Goal: Task Accomplishment & Management: Use online tool/utility

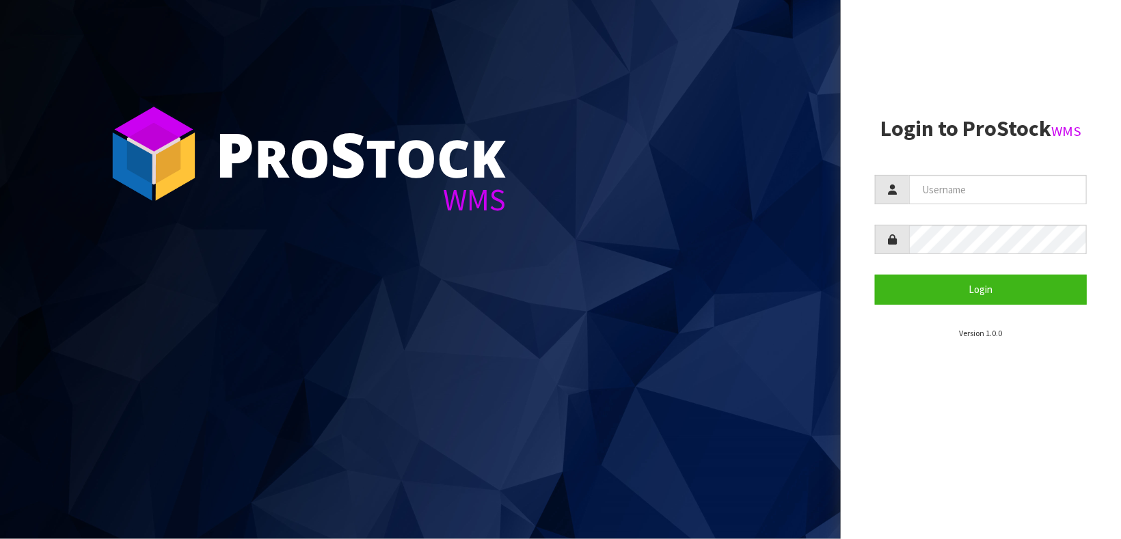
click at [985, 188] on section "Login to ProStock WMS Login Version 1.0.0" at bounding box center [981, 228] width 212 height 223
click at [985, 188] on input "text" at bounding box center [998, 189] width 178 height 29
type input "[PERSON_NAME]"
click at [875, 275] on button "Login" at bounding box center [981, 289] width 212 height 29
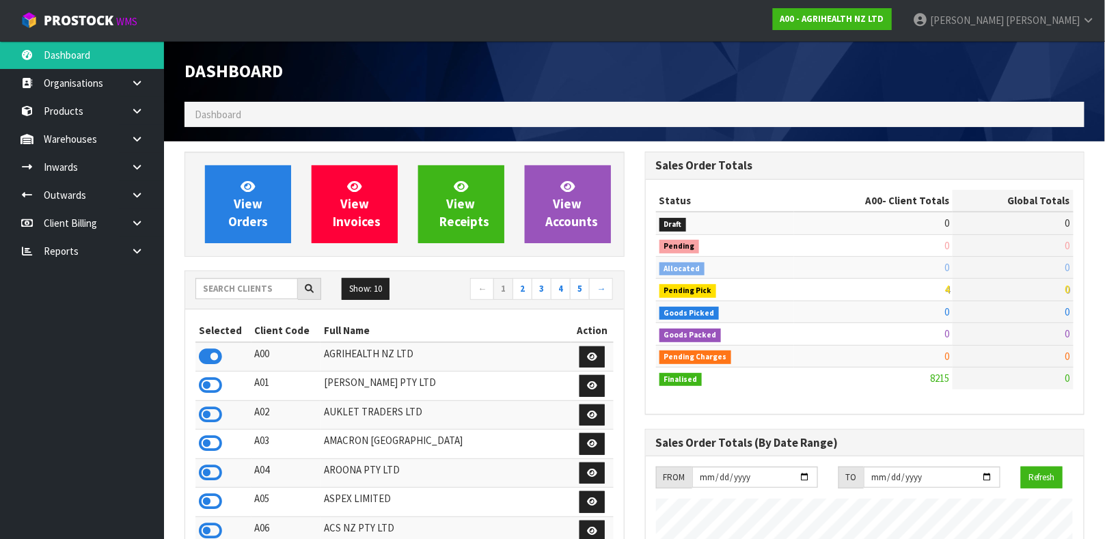
scroll to position [1037, 460]
click at [256, 295] on input "text" at bounding box center [246, 288] width 103 height 21
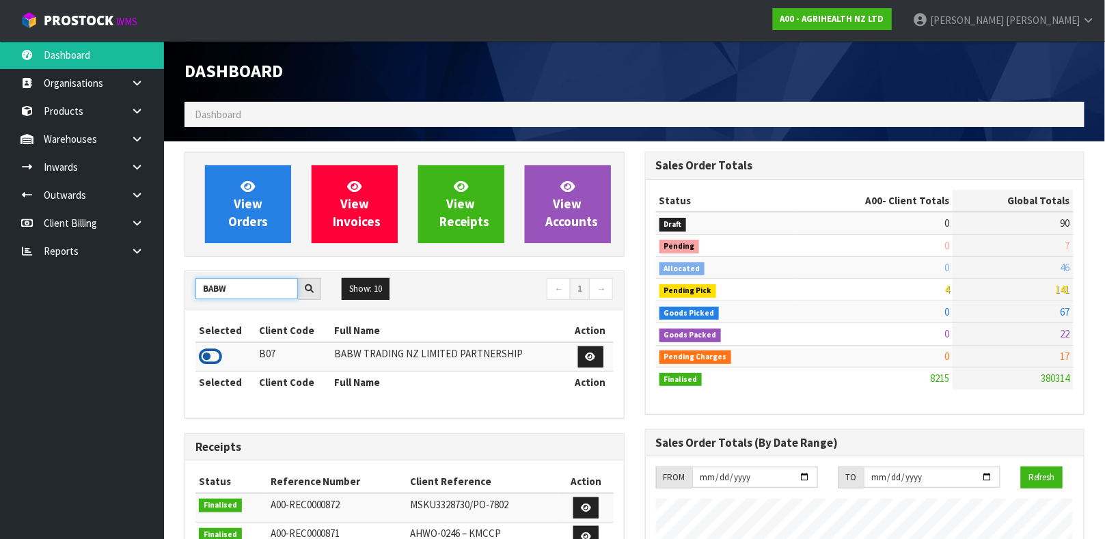
type input "BABW"
click at [211, 357] on icon at bounding box center [210, 356] width 23 height 21
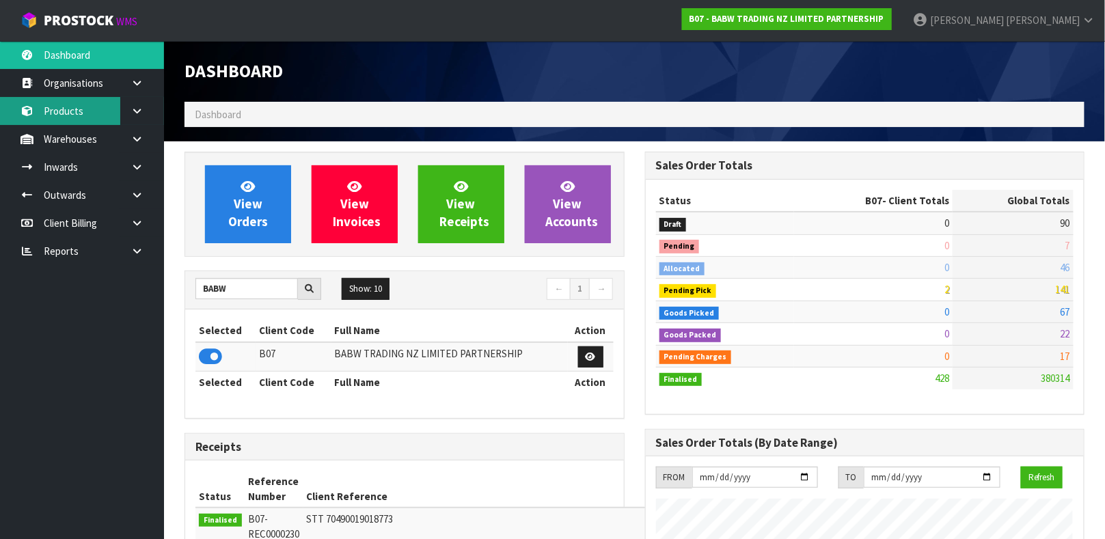
click at [84, 113] on link "Products" at bounding box center [82, 111] width 164 height 28
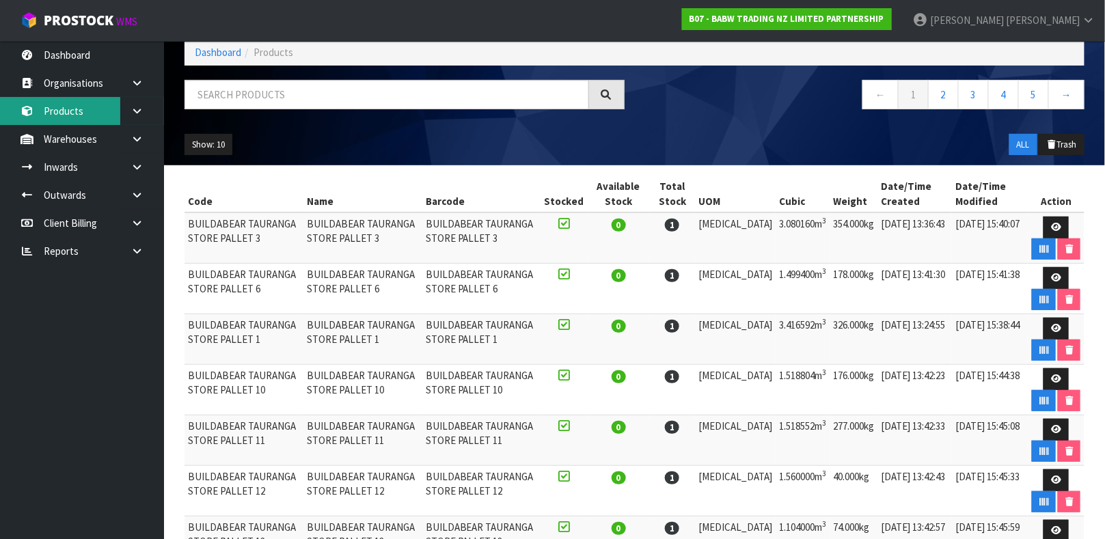
scroll to position [83, 0]
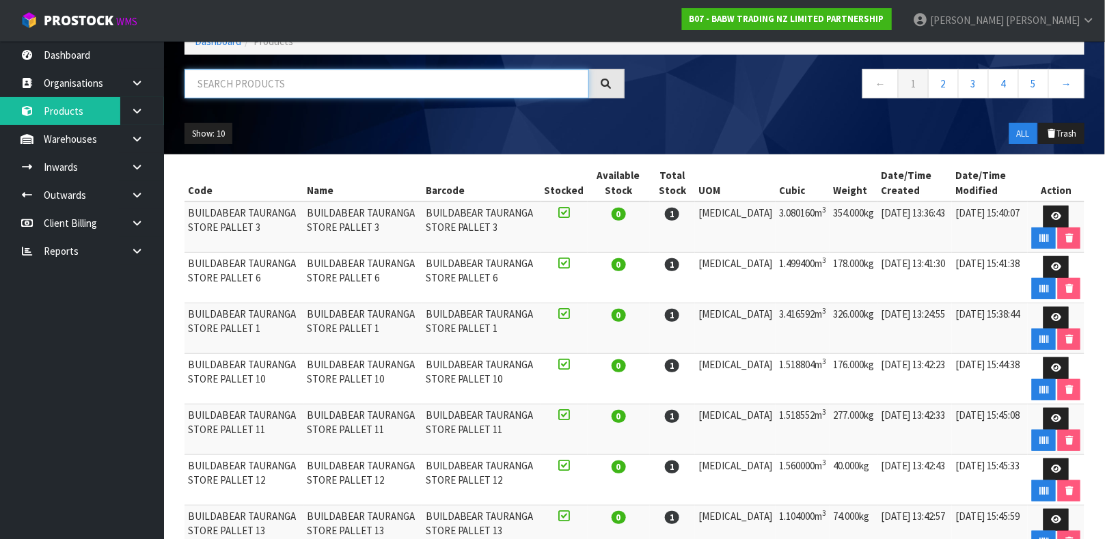
click at [317, 86] on input "text" at bounding box center [387, 83] width 405 height 29
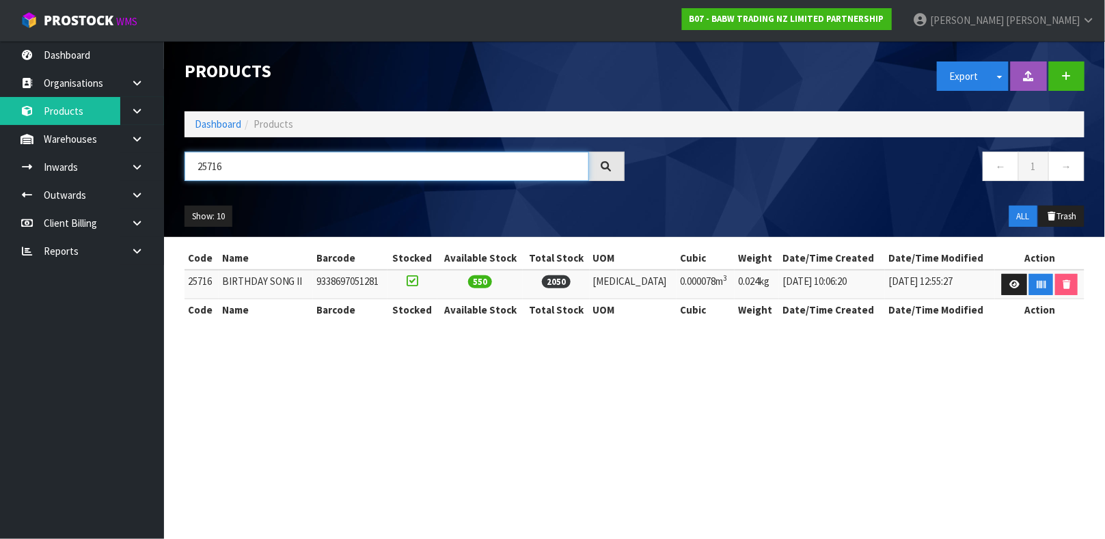
scroll to position [0, 0]
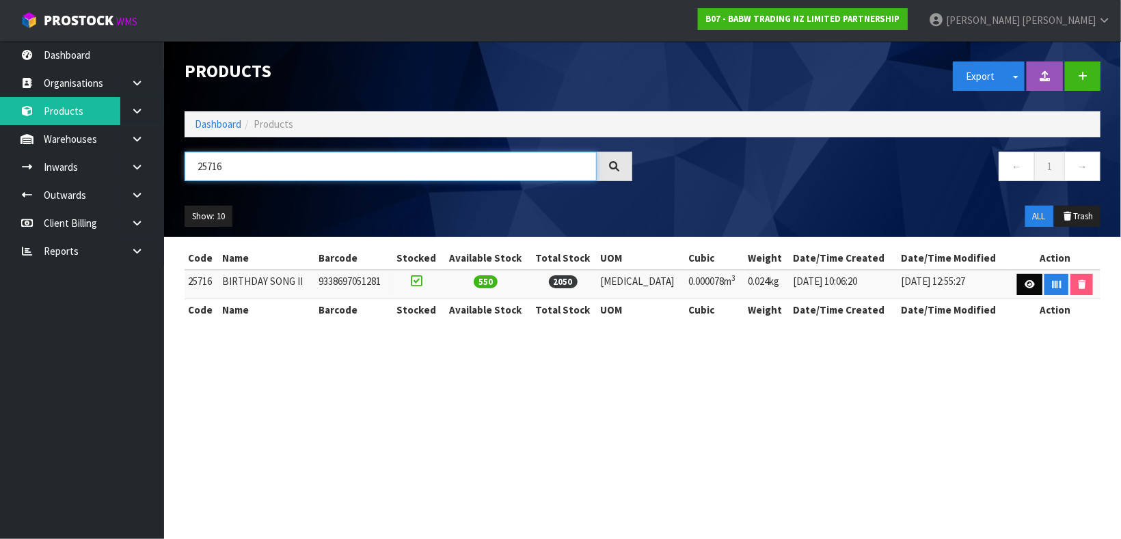
type input "25716"
click at [1024, 289] on icon at bounding box center [1029, 284] width 10 height 9
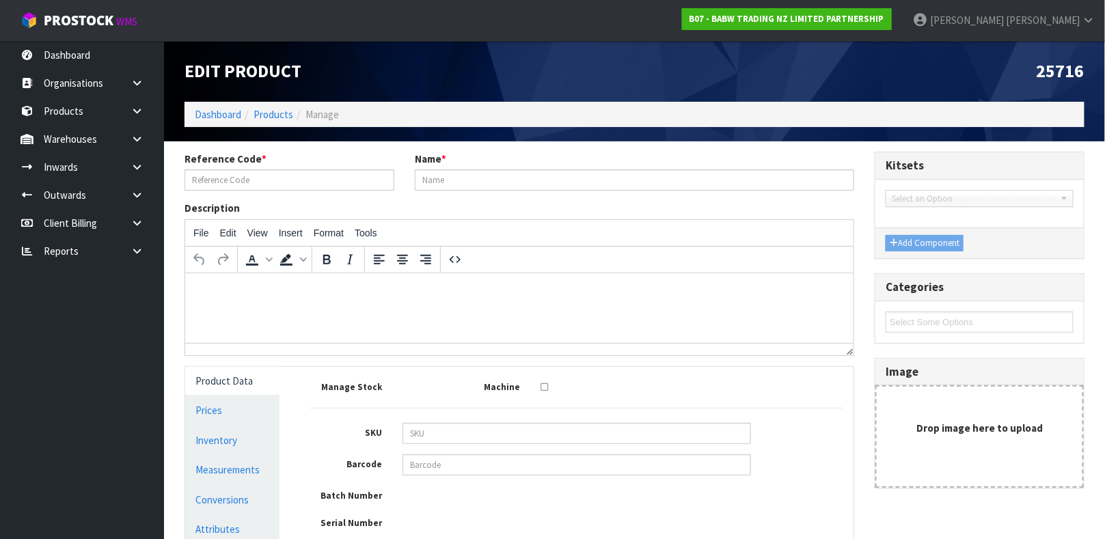
type input "25716"
type input "BIRTHDAY SONG II"
type input "9338697051281"
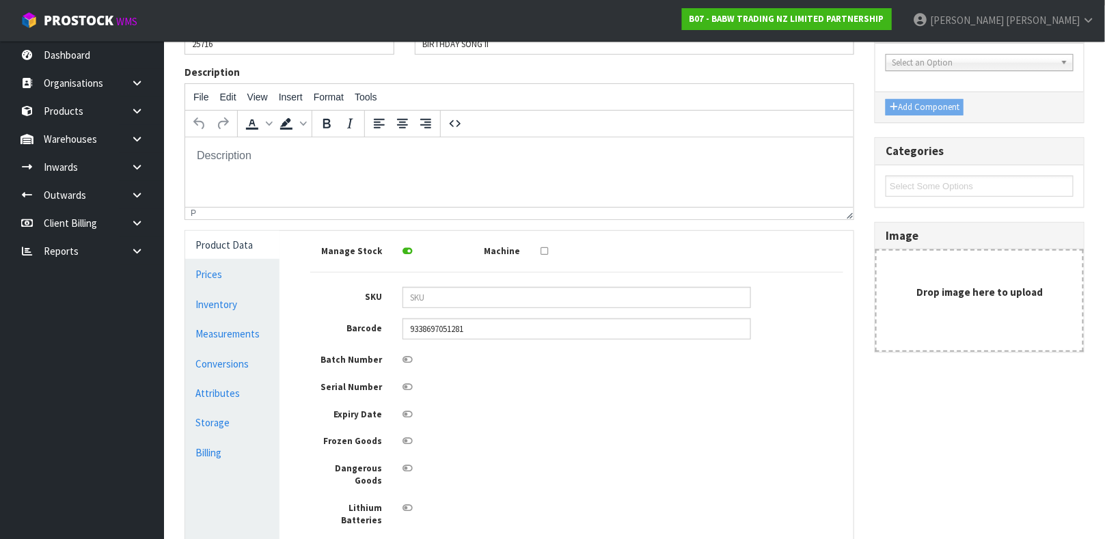
scroll to position [175, 0]
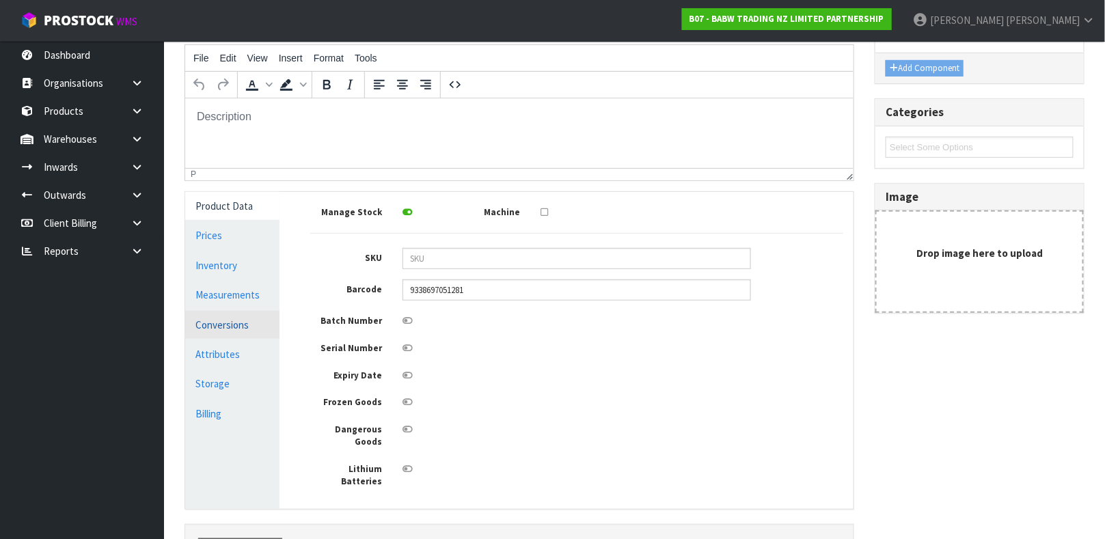
click at [247, 323] on link "Conversions" at bounding box center [232, 325] width 94 height 28
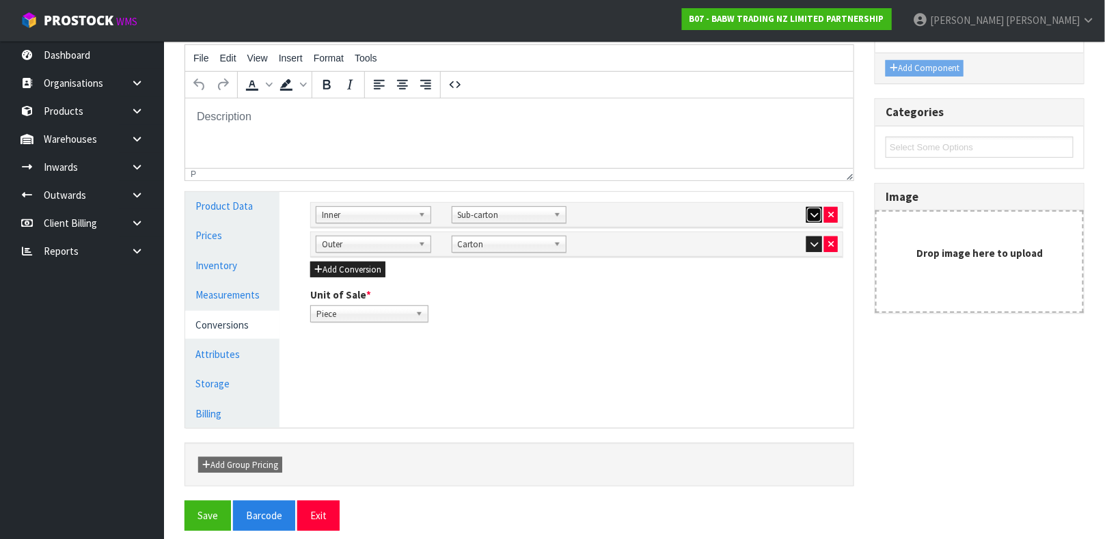
click at [810, 210] on icon "button" at bounding box center [814, 214] width 8 height 9
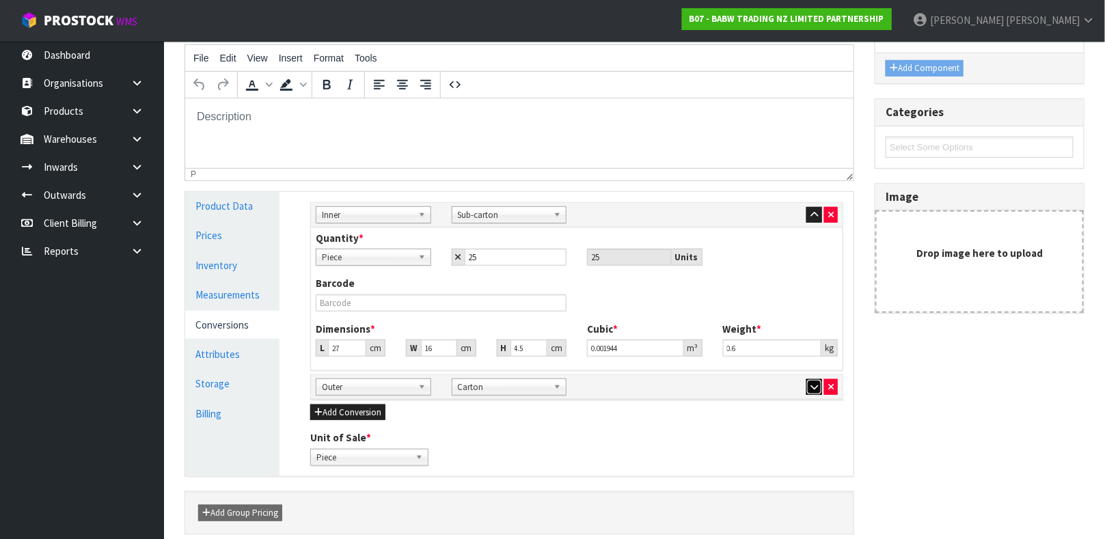
click at [811, 387] on icon "button" at bounding box center [814, 387] width 8 height 9
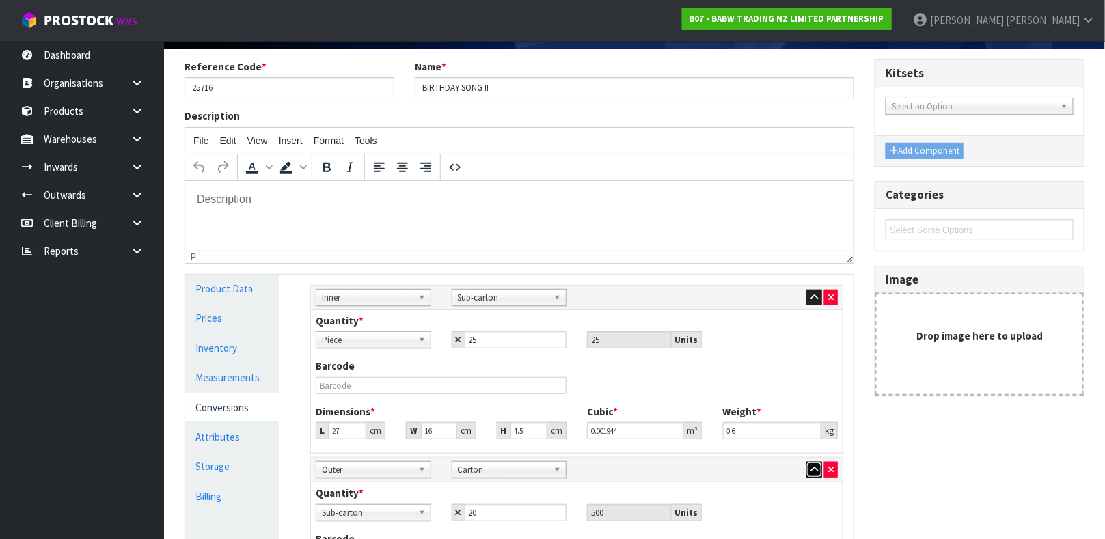
scroll to position [90, 0]
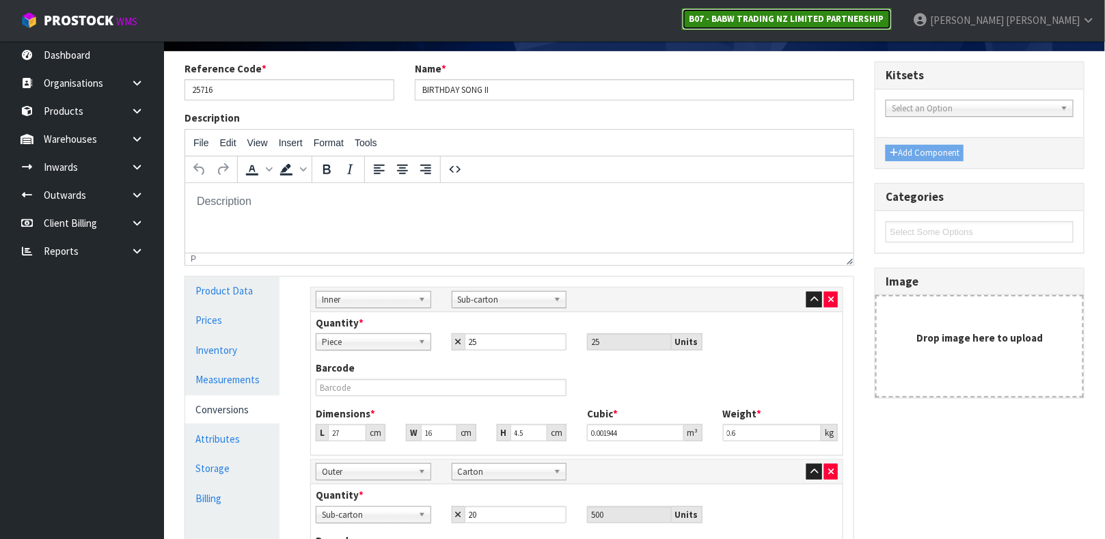
click at [892, 25] on link "B07 - BABW TRADING NZ LIMITED PARTNERSHIP" at bounding box center [787, 19] width 210 height 22
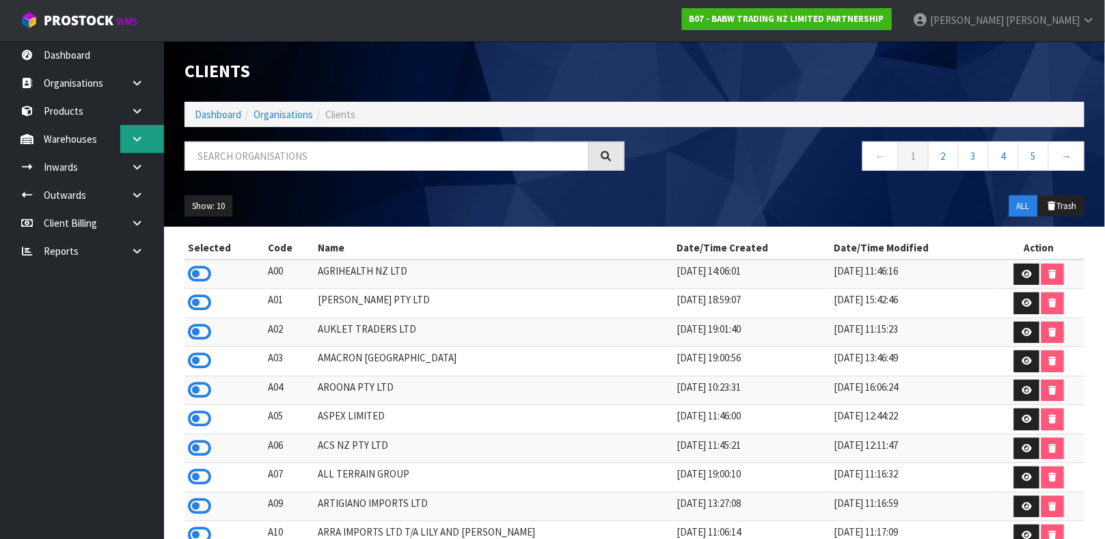
click at [144, 129] on link at bounding box center [142, 139] width 44 height 28
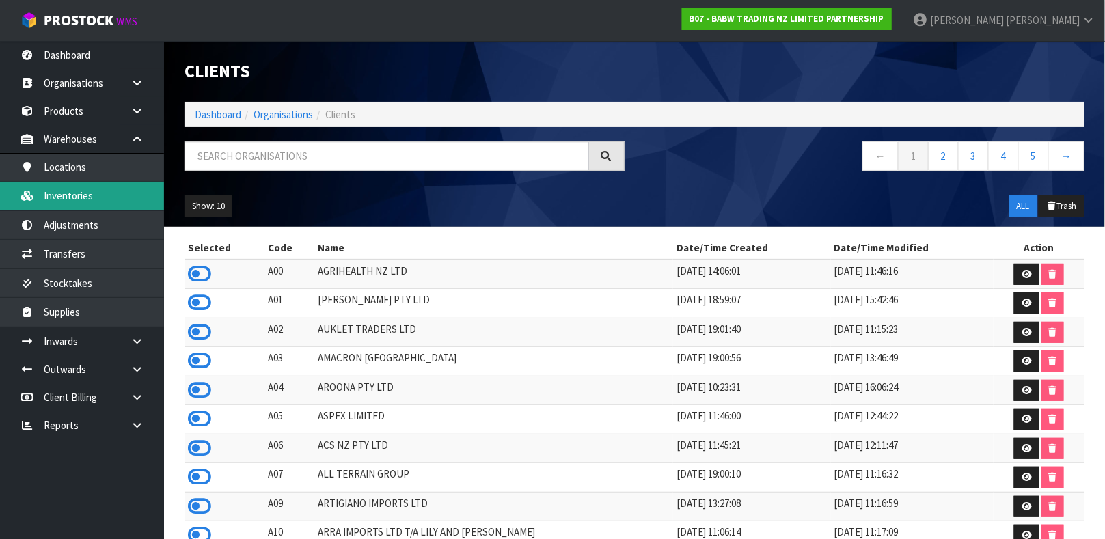
click at [91, 194] on link "Inventories" at bounding box center [82, 196] width 164 height 28
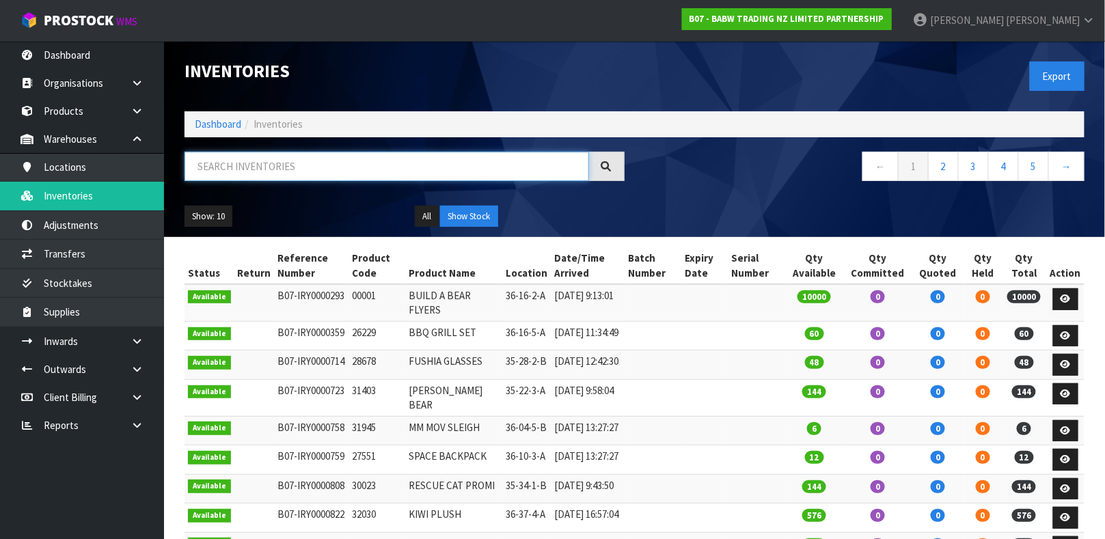
click at [277, 156] on input "text" at bounding box center [387, 166] width 405 height 29
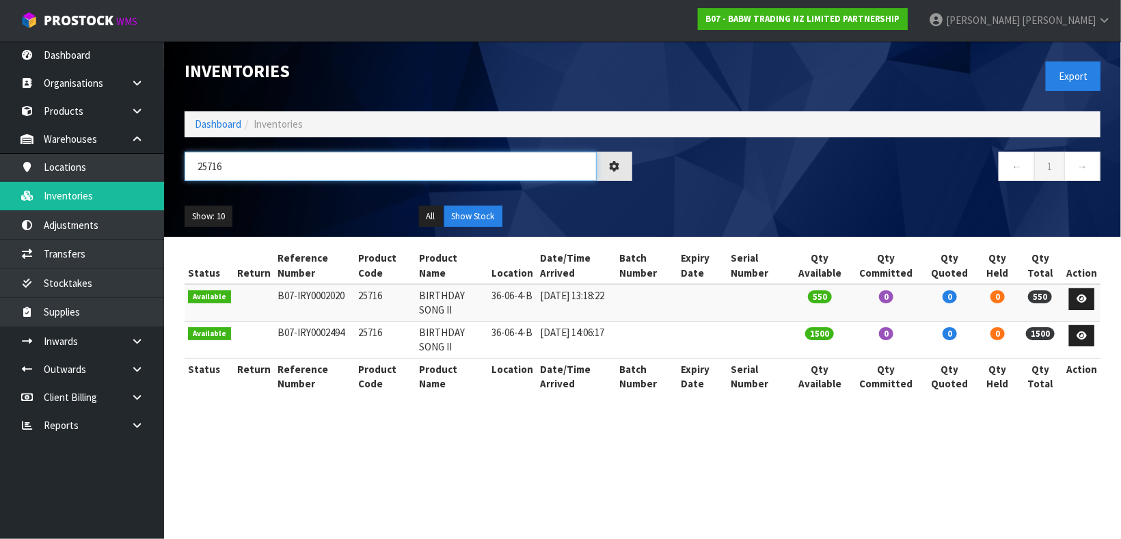
type input "25716"
